Goal: Transaction & Acquisition: Purchase product/service

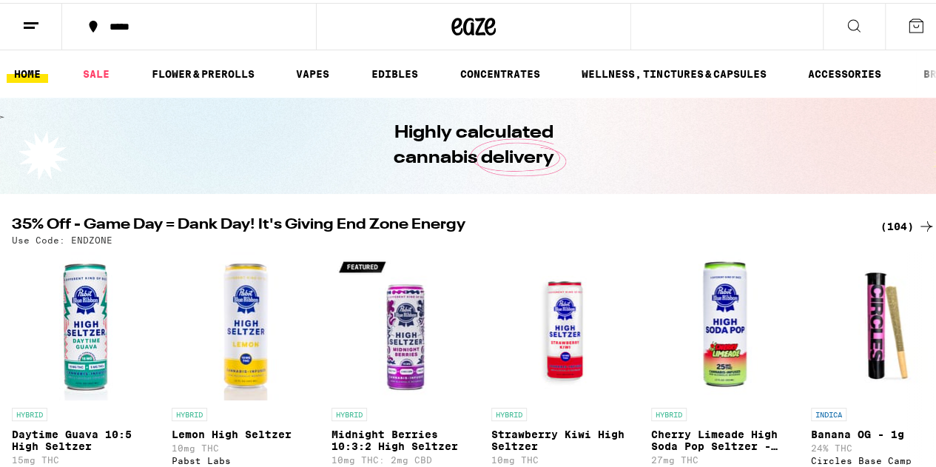
click at [485, 20] on icon at bounding box center [490, 24] width 11 height 18
